Goal: Task Accomplishment & Management: Manage account settings

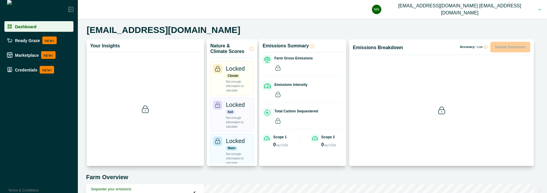
scroll to position [155, 0]
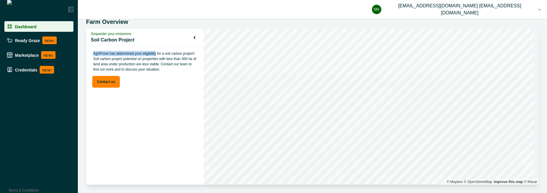
drag, startPoint x: 94, startPoint y: 53, endPoint x: 155, endPoint y: 52, distance: 61.1
click at [155, 52] on p "AgriProve has determined your eligibility for a soil carbon project! Soil carbo…" at bounding box center [145, 61] width 108 height 26
copy p "AgriProve has determined your eligibility"
click at [127, 113] on div "Sequester your emissions Soil Carbon Project AgriProve has determined your elig…" at bounding box center [145, 107] width 118 height 156
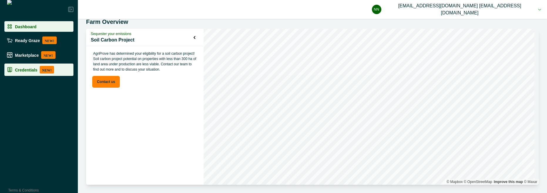
click at [22, 68] on p "Credentials" at bounding box center [26, 69] width 22 height 5
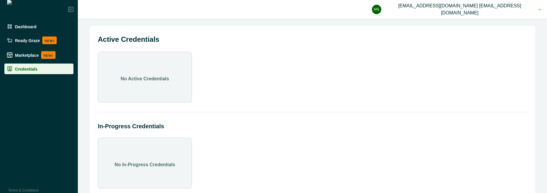
click at [490, 10] on button "nn [EMAIL_ADDRESS][DOMAIN_NAME] [EMAIL_ADDRESS][DOMAIN_NAME]" at bounding box center [456, 9] width 169 height 19
click at [486, 23] on button "Sign out" at bounding box center [471, 26] width 65 height 10
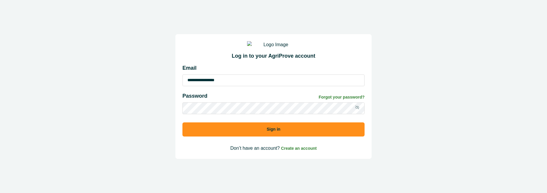
click at [254, 86] on input "**********" at bounding box center [273, 80] width 182 height 12
type input "**********"
click at [254, 133] on button "Sign in" at bounding box center [273, 129] width 182 height 14
